Goal: Transaction & Acquisition: Purchase product/service

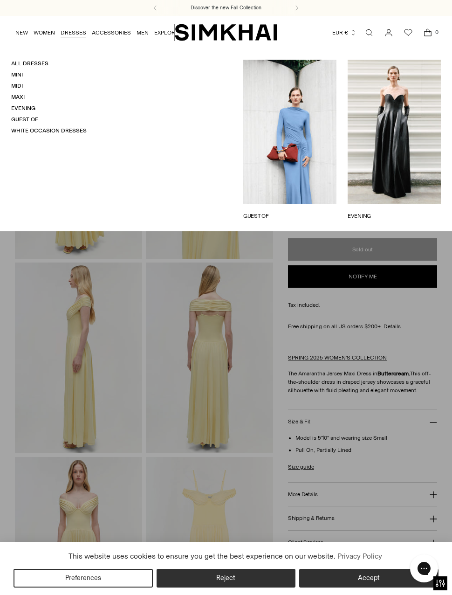
click at [16, 120] on link "Guest Of" at bounding box center [24, 119] width 27 height 7
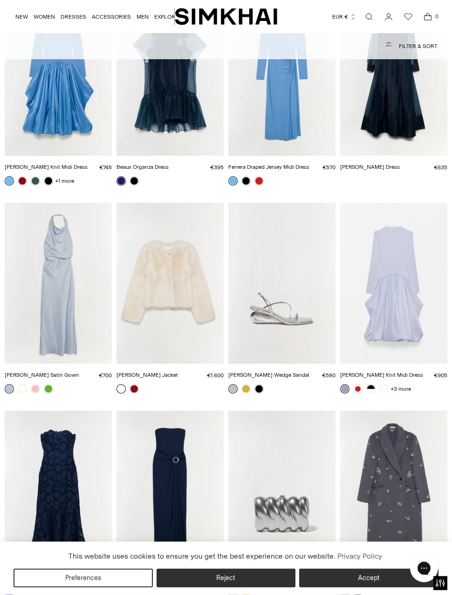
scroll to position [124, 0]
click at [64, 329] on img "Reannon Satin Gown" at bounding box center [58, 283] width 107 height 161
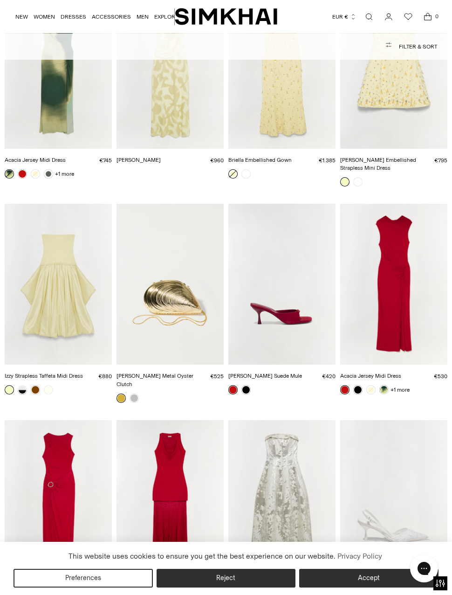
scroll to position [2809, 0]
